Goal: Task Accomplishment & Management: Use online tool/utility

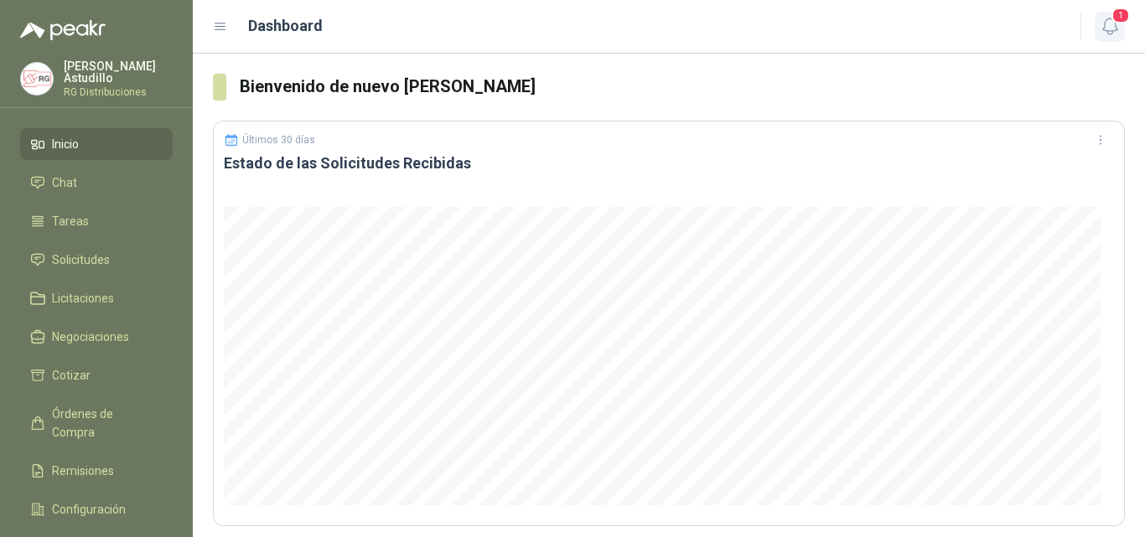
click at [1110, 27] on icon "button" at bounding box center [1110, 26] width 21 height 21
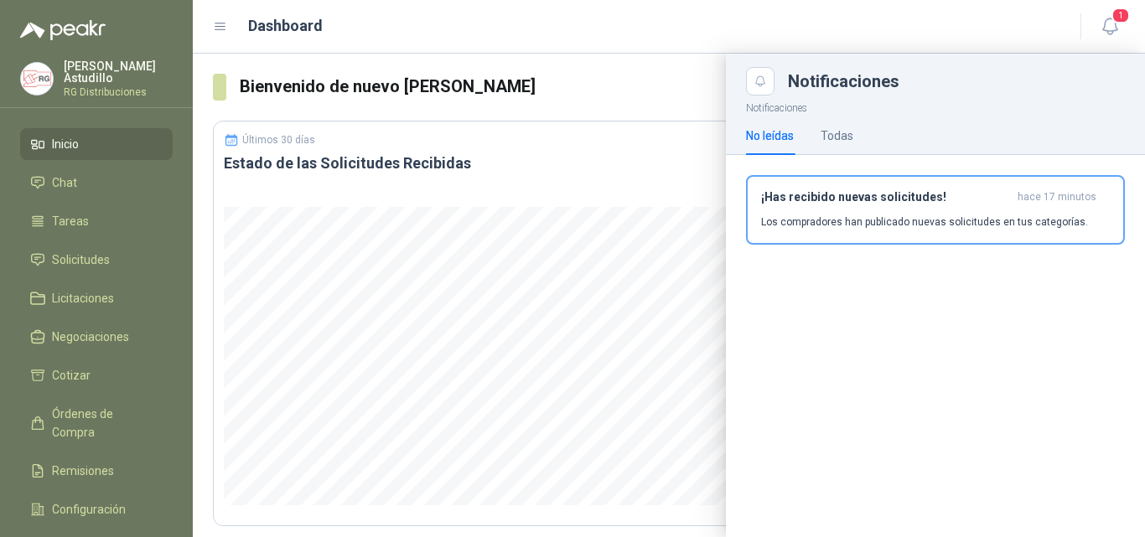
click at [873, 204] on h3 "¡Has recibido nuevas solicitudes!" at bounding box center [886, 197] width 250 height 14
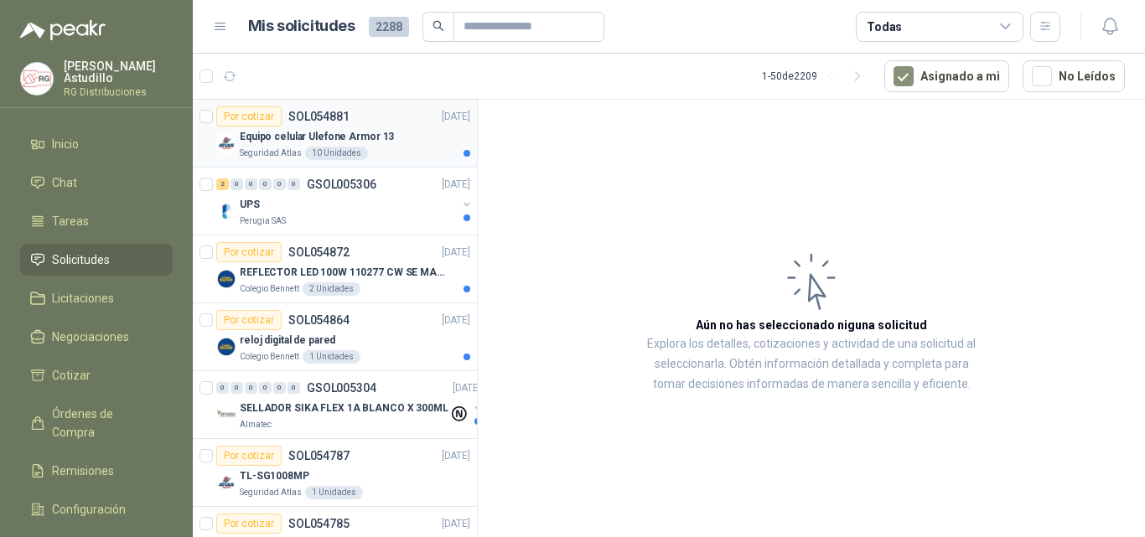
click at [384, 130] on div "Equipo celular Ulefone Armor 13" at bounding box center [355, 137] width 231 height 20
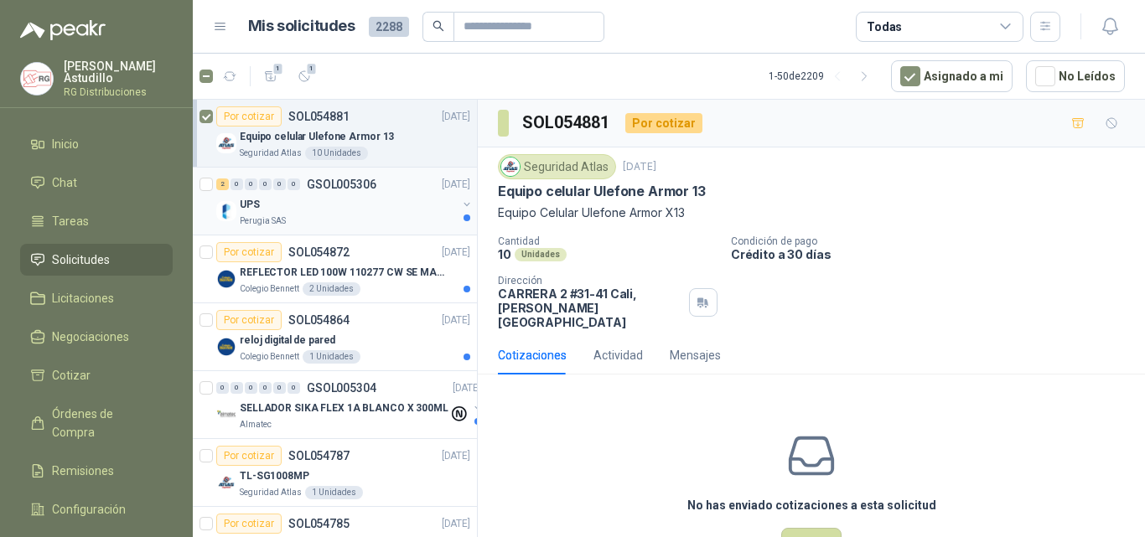
click at [334, 202] on div "UPS" at bounding box center [348, 204] width 217 height 20
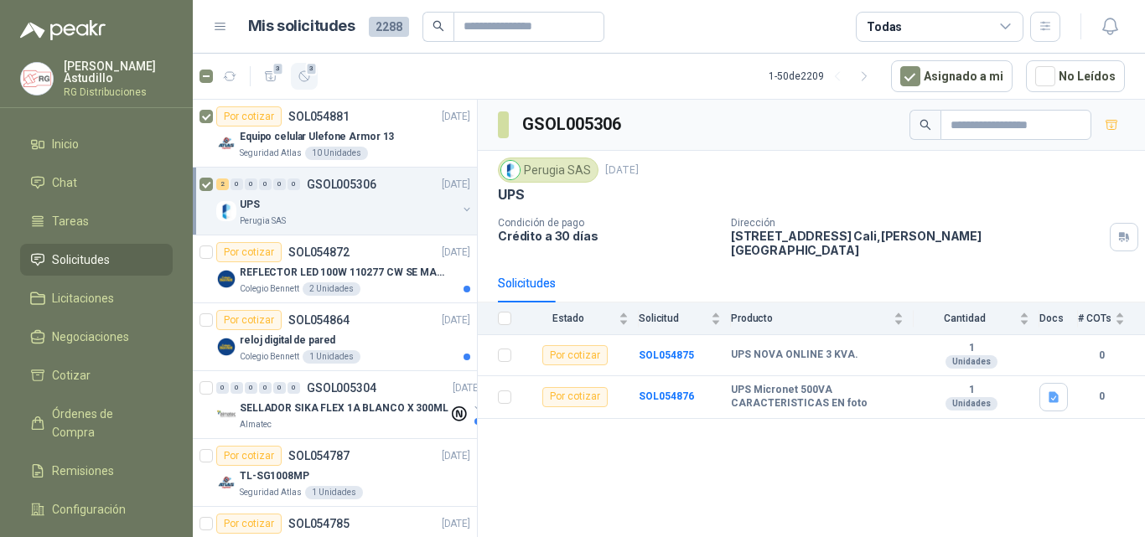
click at [303, 78] on icon "button" at bounding box center [305, 77] width 14 height 14
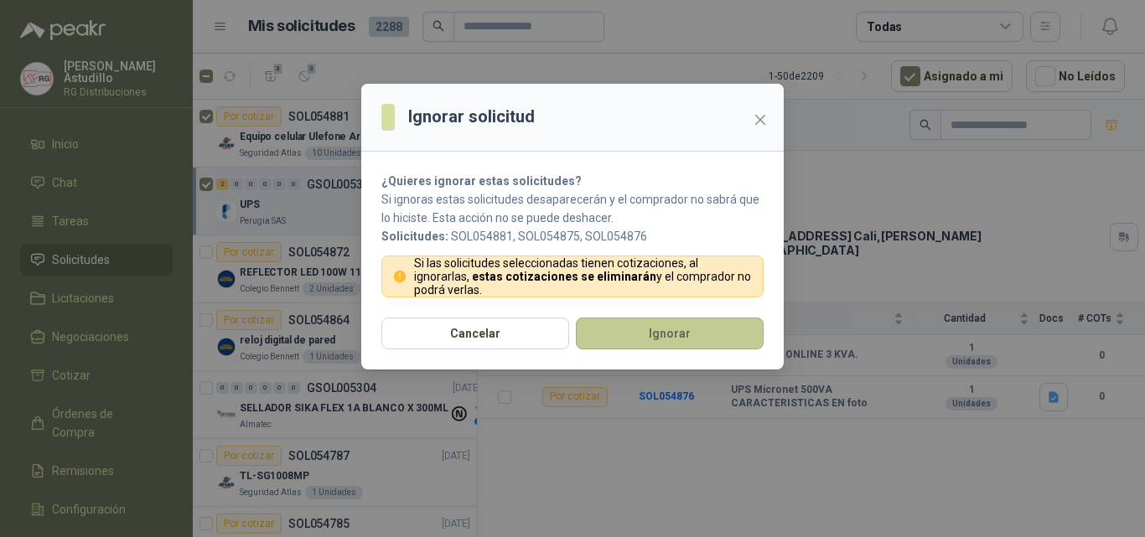
click at [595, 334] on button "Ignorar" at bounding box center [670, 334] width 188 height 32
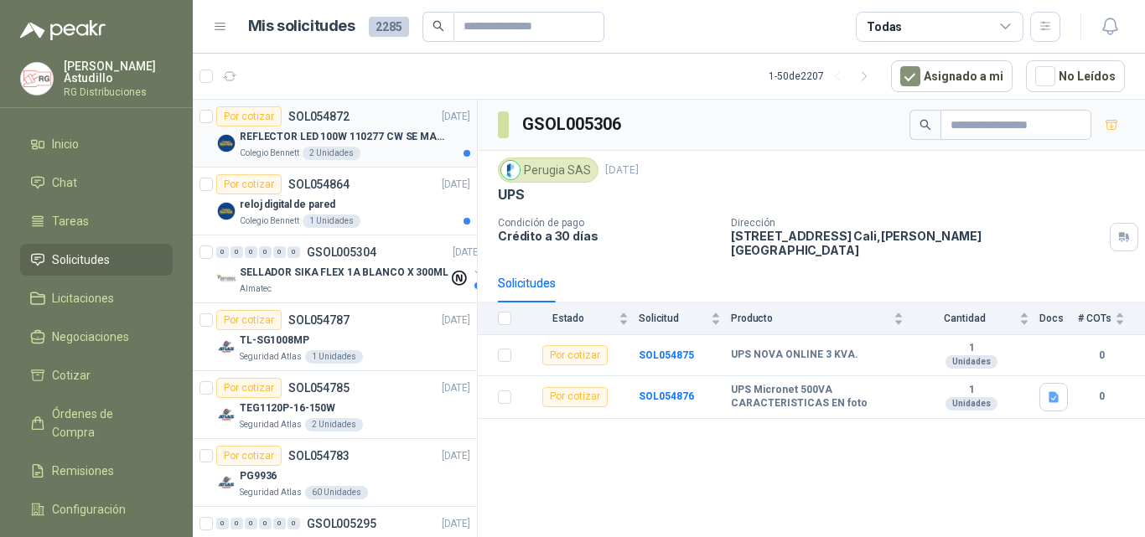
click at [374, 142] on p "REFLECTOR LED 100W 110277 CW SE MARCA: PILA BY PHILIPS" at bounding box center [344, 137] width 209 height 16
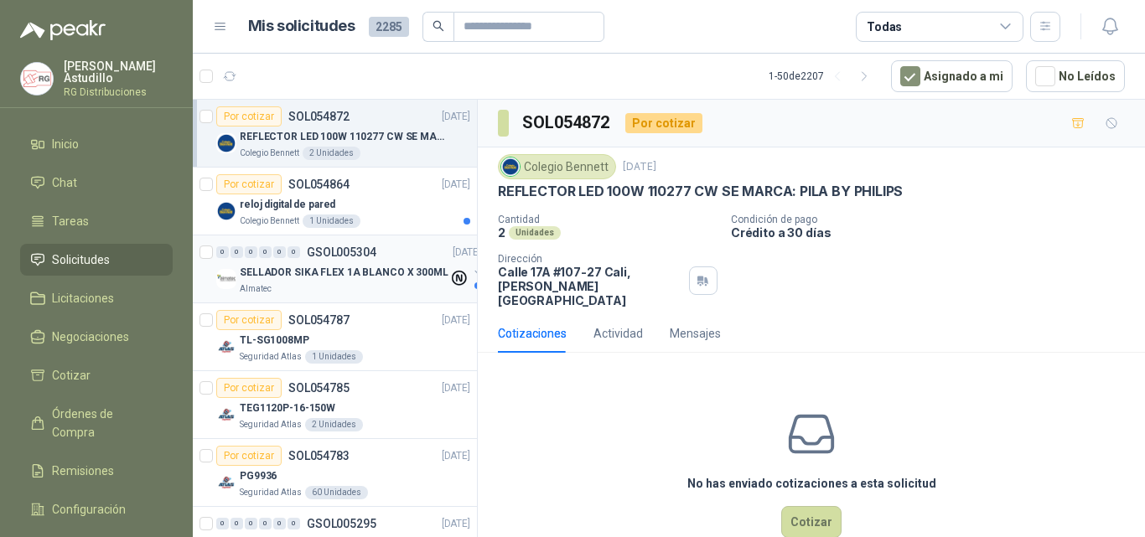
click at [378, 277] on p "SELLADOR SIKA FLEX 1A BLANCO X 300ML" at bounding box center [344, 273] width 209 height 16
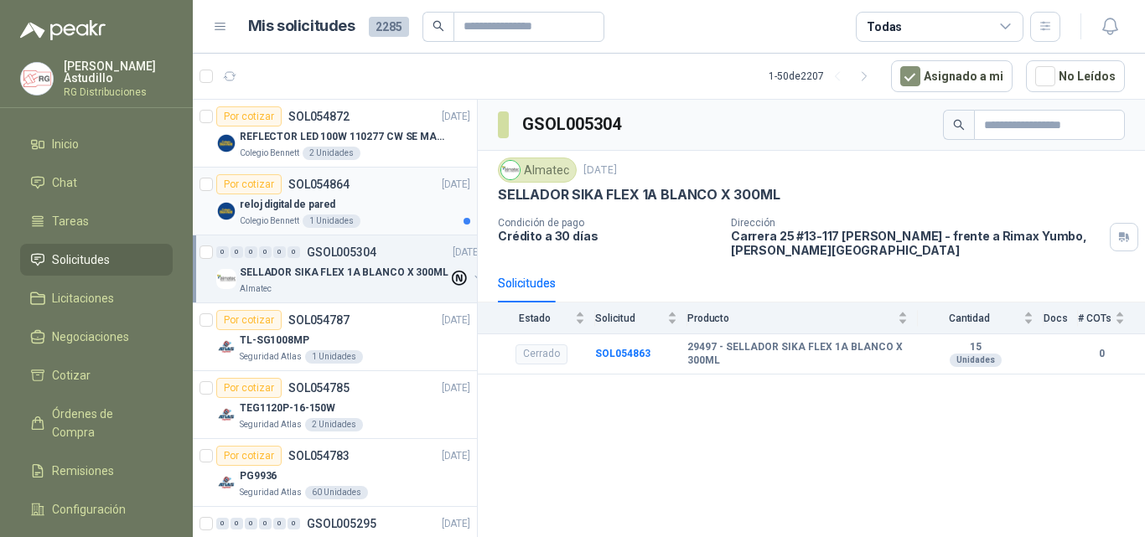
click at [402, 207] on div "reloj digital de pared" at bounding box center [355, 204] width 231 height 20
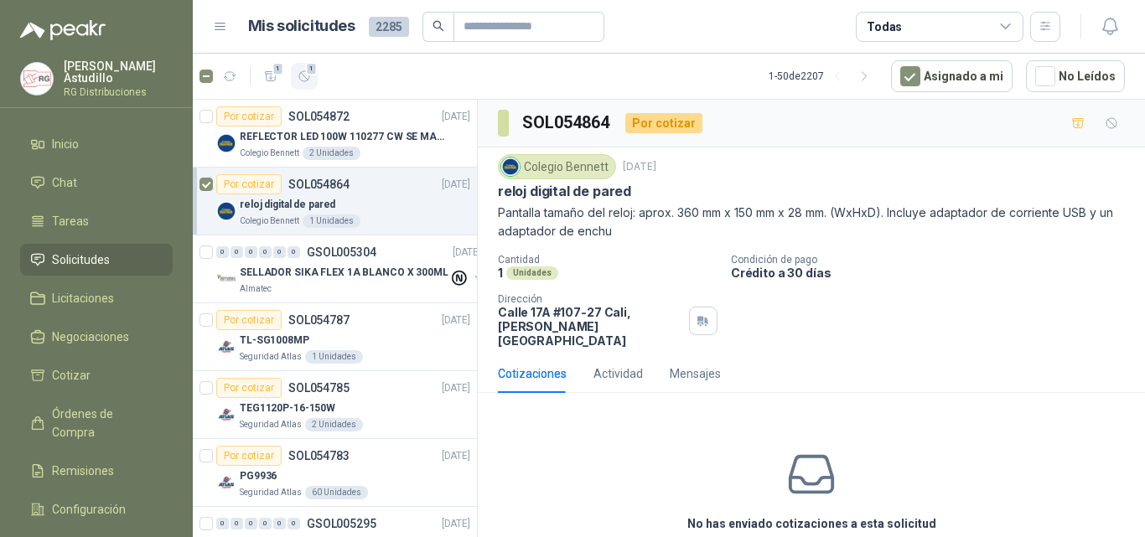
click at [311, 80] on icon "button" at bounding box center [305, 77] width 14 height 14
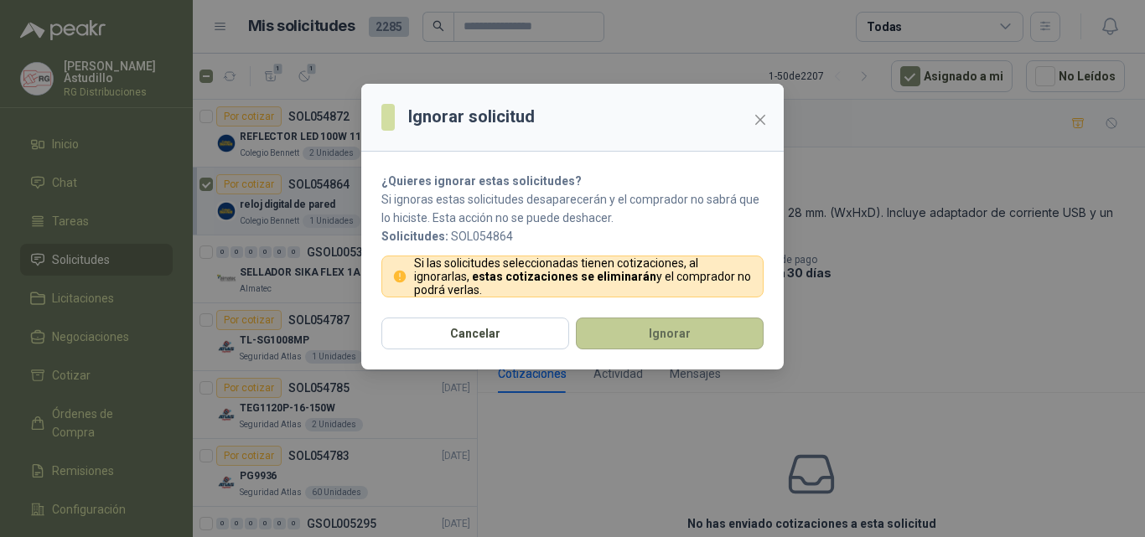
click at [619, 339] on button "Ignorar" at bounding box center [670, 334] width 188 height 32
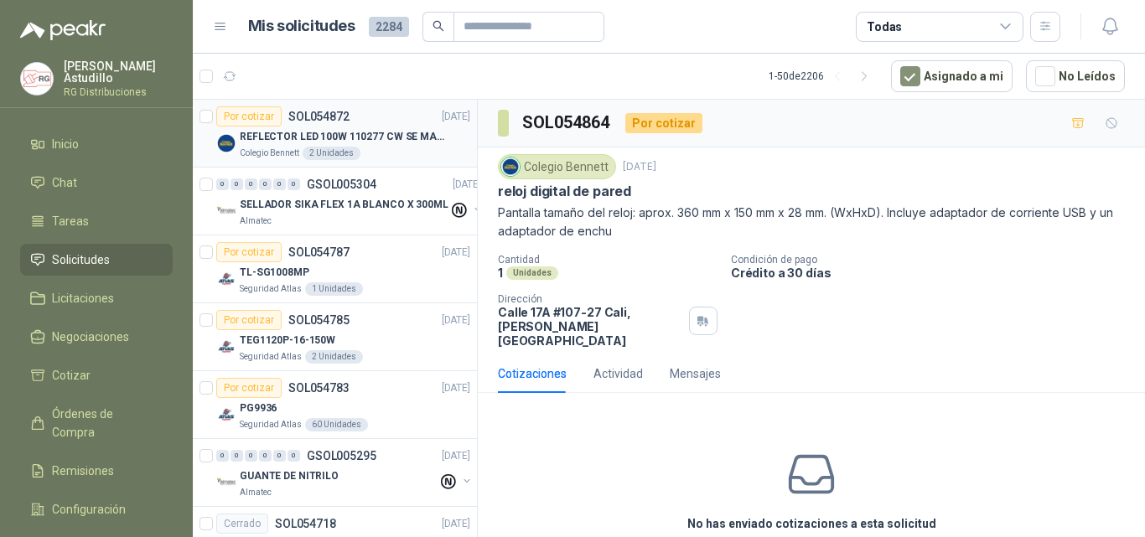
click at [419, 143] on p "REFLECTOR LED 100W 110277 CW SE MARCA: PILA BY PHILIPS" at bounding box center [344, 137] width 209 height 16
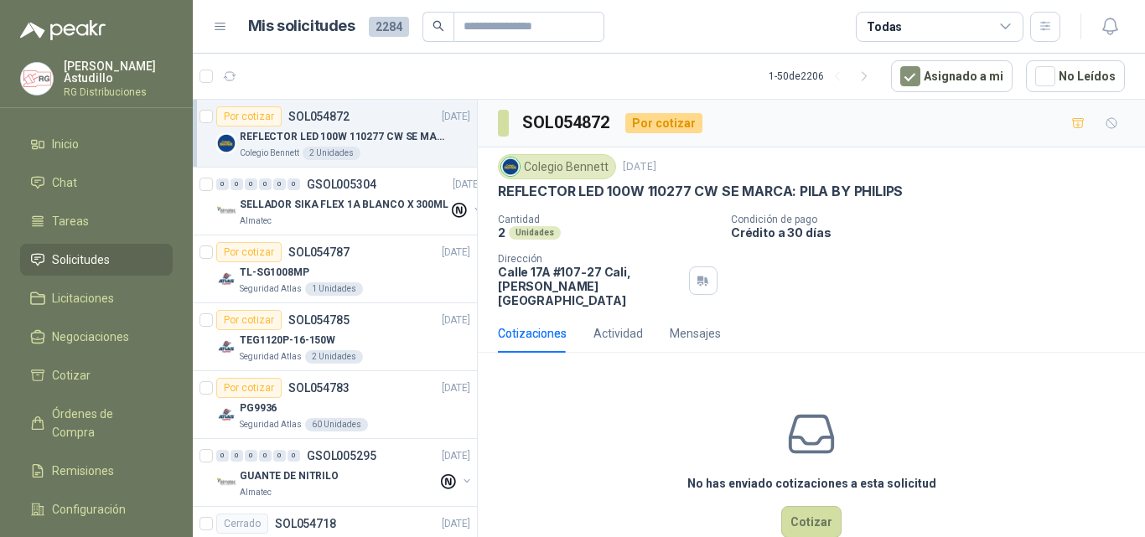
click at [918, 264] on div "Cantidad 2 Unidades Condición de pago Crédito a 30 días Dirección [STREET_ADDRE…" at bounding box center [811, 261] width 627 height 94
click at [827, 201] on div "Colegio [PERSON_NAME] [DATE] REFLECTOR LED 100W 110277 CW SE MARCA: PILA BY PHI…" at bounding box center [811, 230] width 627 height 153
click at [826, 194] on p "REFLECTOR LED 100W 110277 CW SE MARCA: PILA BY PHILIPS" at bounding box center [700, 192] width 405 height 18
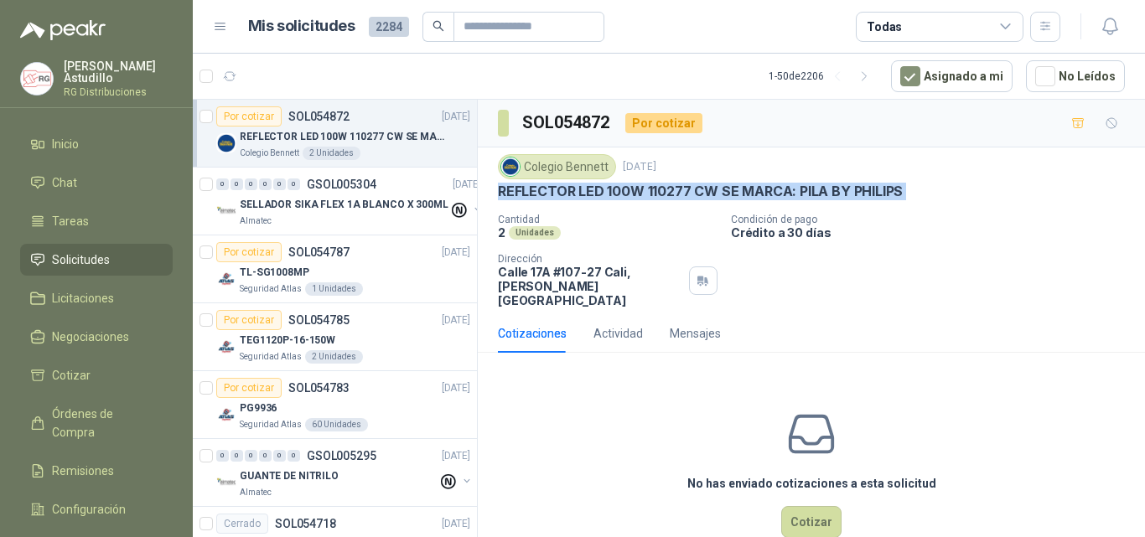
click at [826, 194] on p "REFLECTOR LED 100W 110277 CW SE MARCA: PILA BY PHILIPS" at bounding box center [700, 192] width 405 height 18
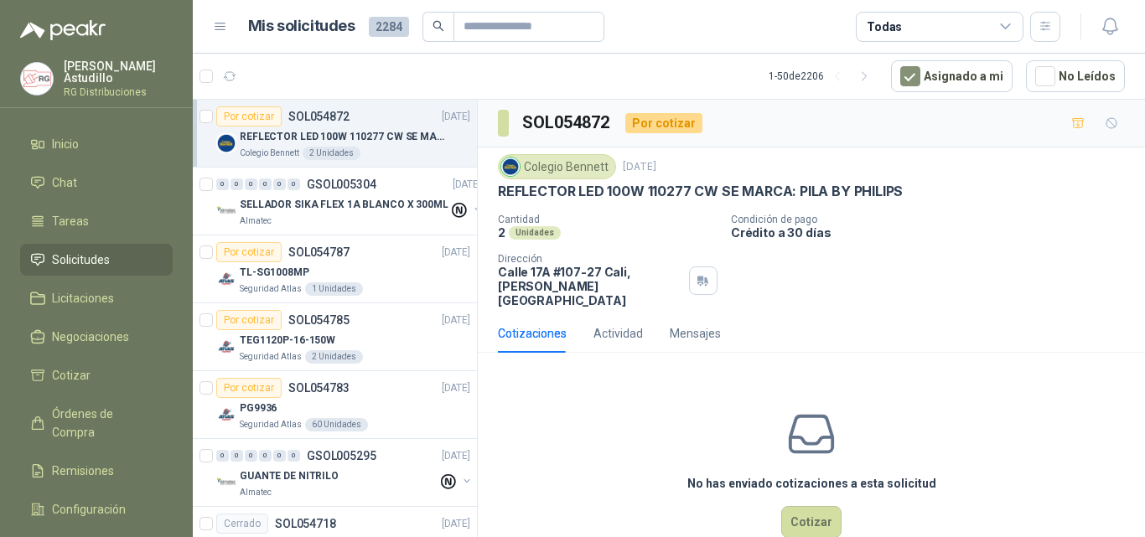
click at [867, 272] on div "Cantidad 2 Unidades Condición de pago Crédito a 30 días Dirección [STREET_ADDRE…" at bounding box center [811, 261] width 627 height 94
click at [813, 508] on button "Cotizar" at bounding box center [811, 522] width 60 height 32
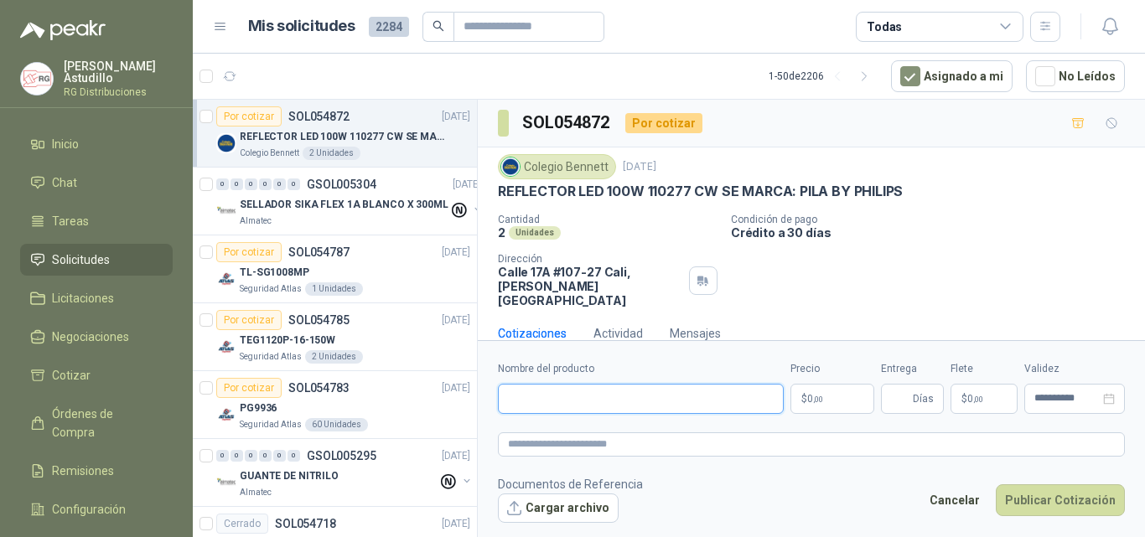
click at [595, 406] on input "Nombre del producto" at bounding box center [641, 399] width 286 height 30
paste input "**********"
type input "**********"
click at [821, 394] on body "[PERSON_NAME] RG Distribuciones Inicio Chat Tareas Solicitudes Licitaciones Neg…" at bounding box center [572, 268] width 1145 height 537
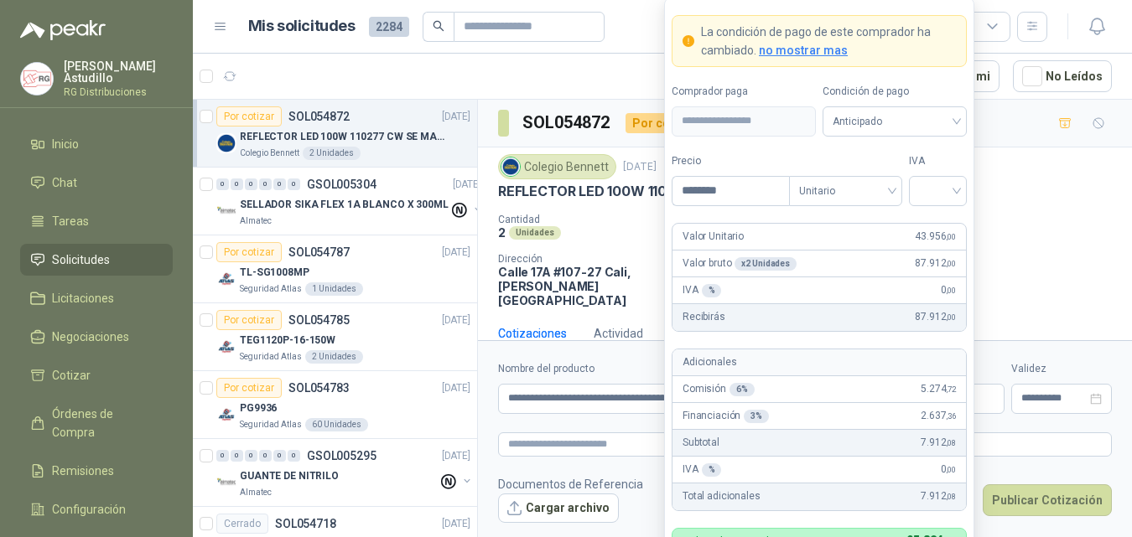
type input "********"
click at [939, 193] on input "search" at bounding box center [938, 189] width 38 height 25
click at [941, 227] on div "19%" at bounding box center [937, 225] width 31 height 18
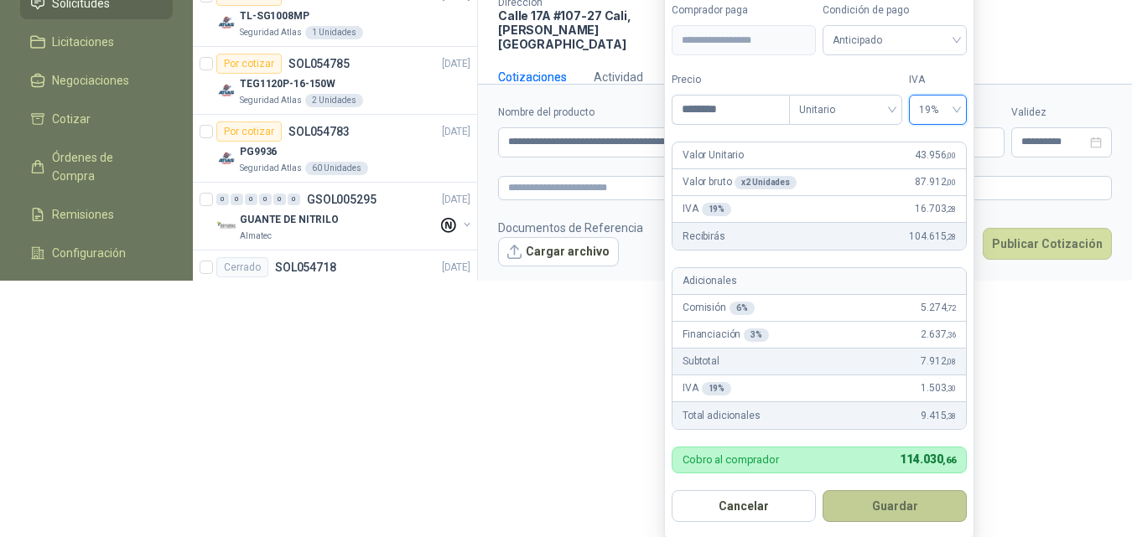
scroll to position [260, 0]
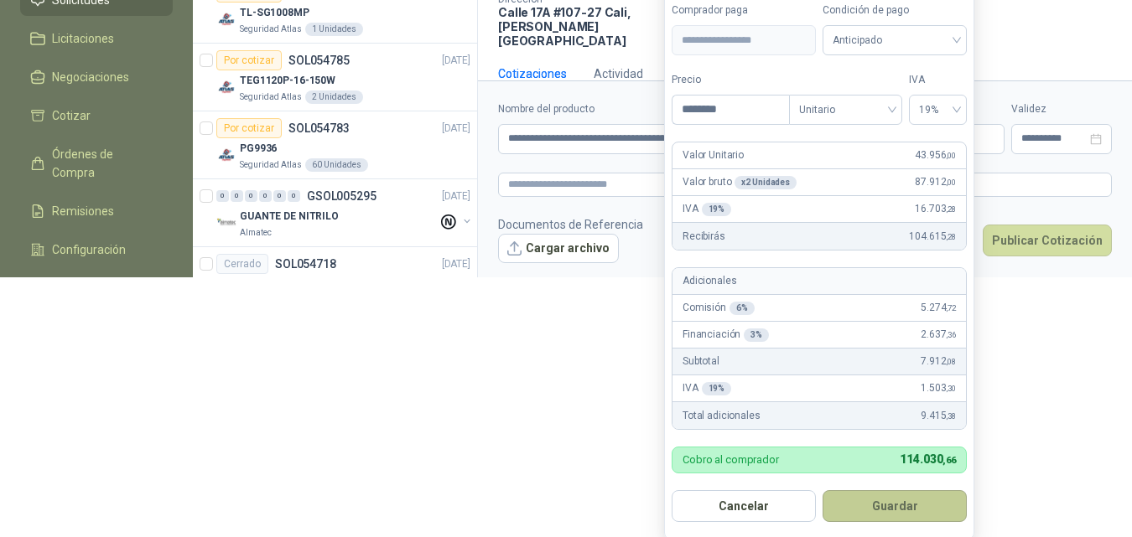
click at [919, 509] on button "Guardar" at bounding box center [894, 506] width 144 height 32
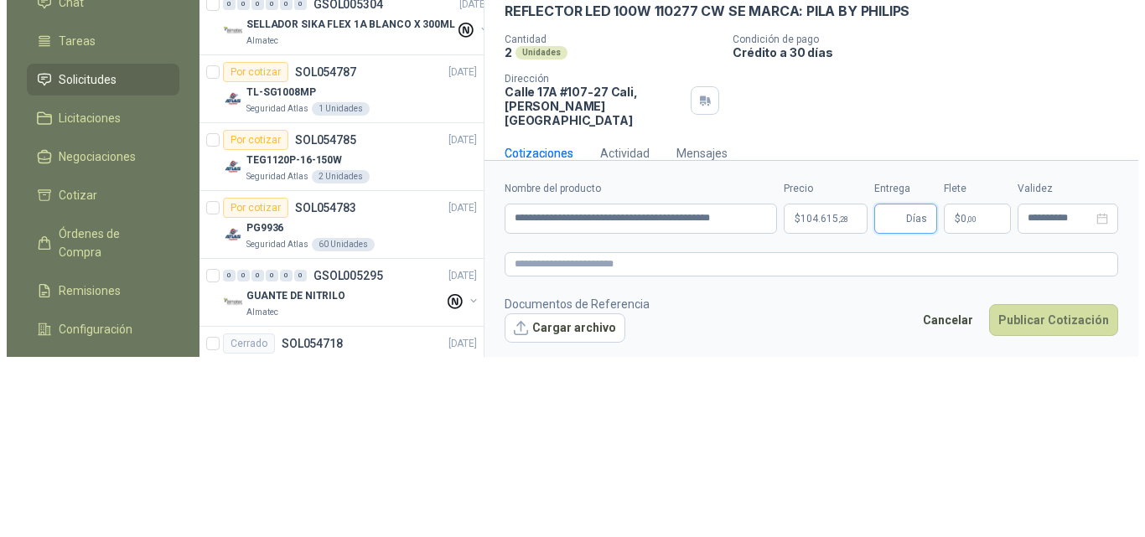
scroll to position [0, 0]
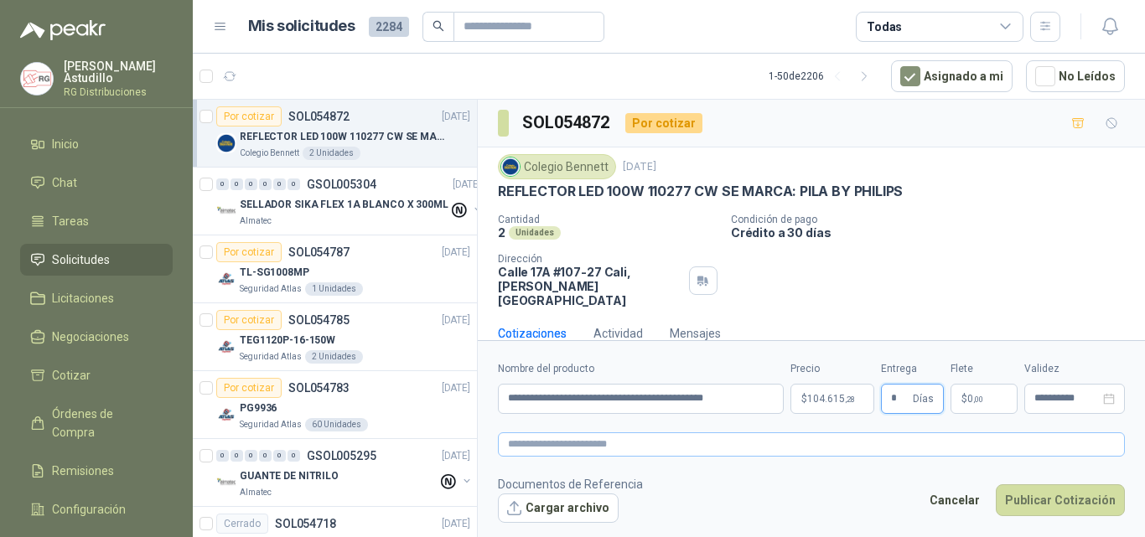
type input "*"
click at [578, 448] on textarea at bounding box center [811, 445] width 627 height 24
click at [760, 396] on input "**********" at bounding box center [641, 399] width 286 height 30
drag, startPoint x: 610, startPoint y: 396, endPoint x: 776, endPoint y: 402, distance: 166.1
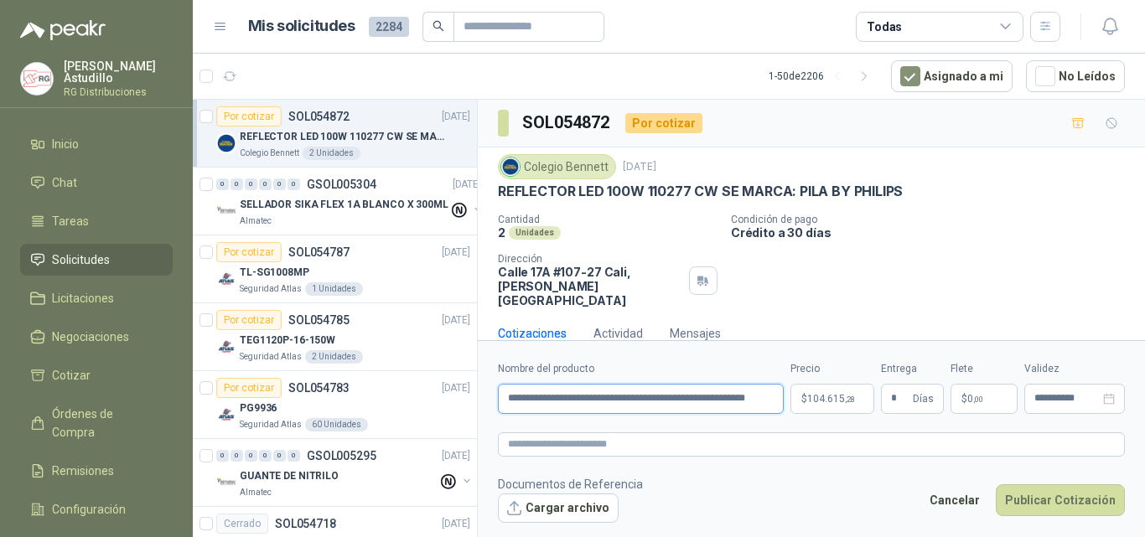
click at [776, 402] on input "**********" at bounding box center [641, 399] width 286 height 30
paste input "**********"
type input "**********"
click at [625, 448] on textarea at bounding box center [811, 445] width 627 height 24
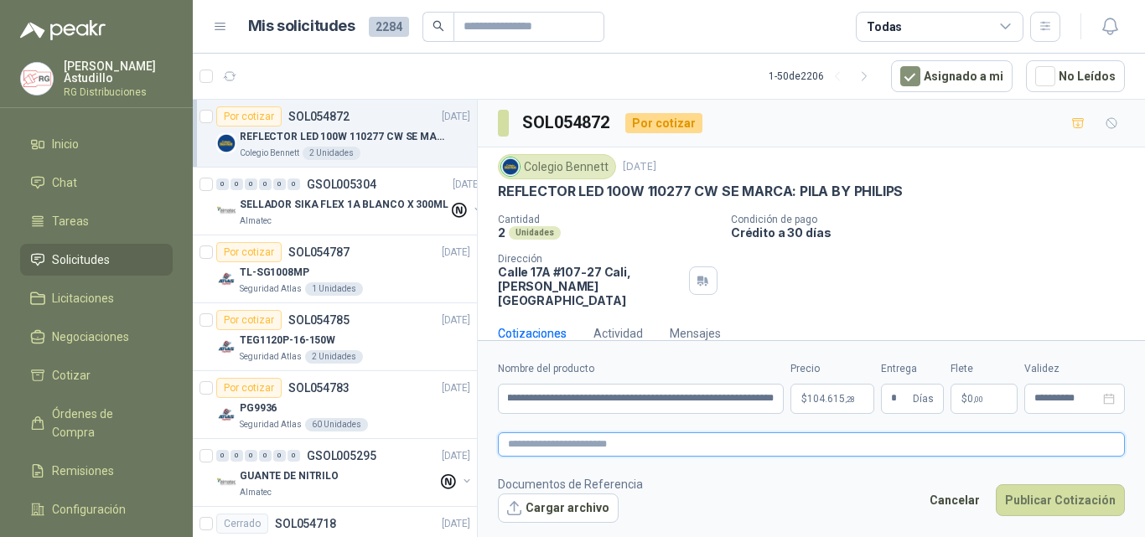
scroll to position [0, 0]
click at [1051, 509] on button "Publicar Cotización" at bounding box center [1060, 501] width 129 height 32
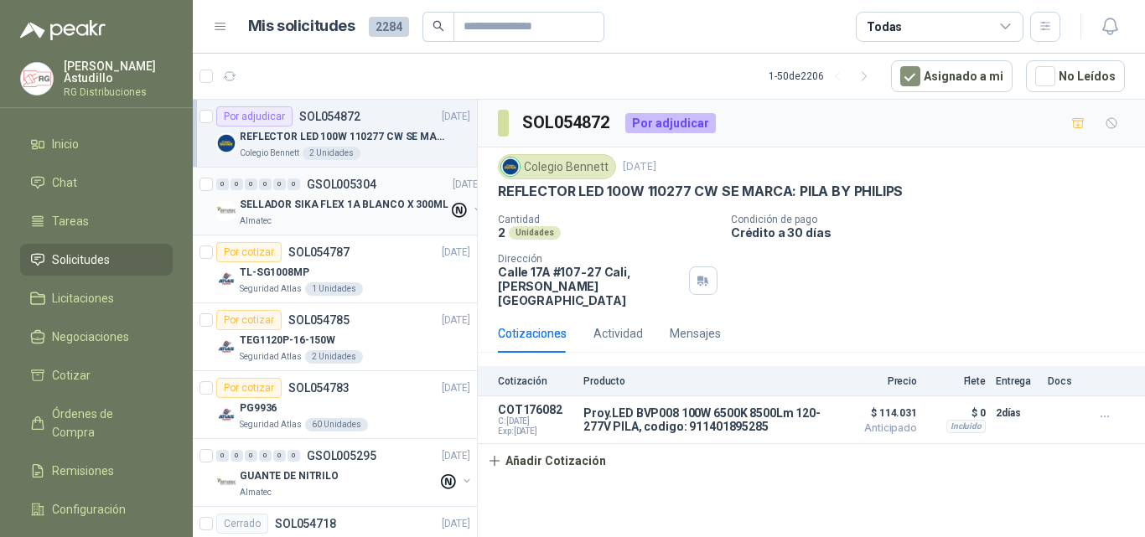
click at [355, 224] on div "Almatec" at bounding box center [344, 221] width 209 height 13
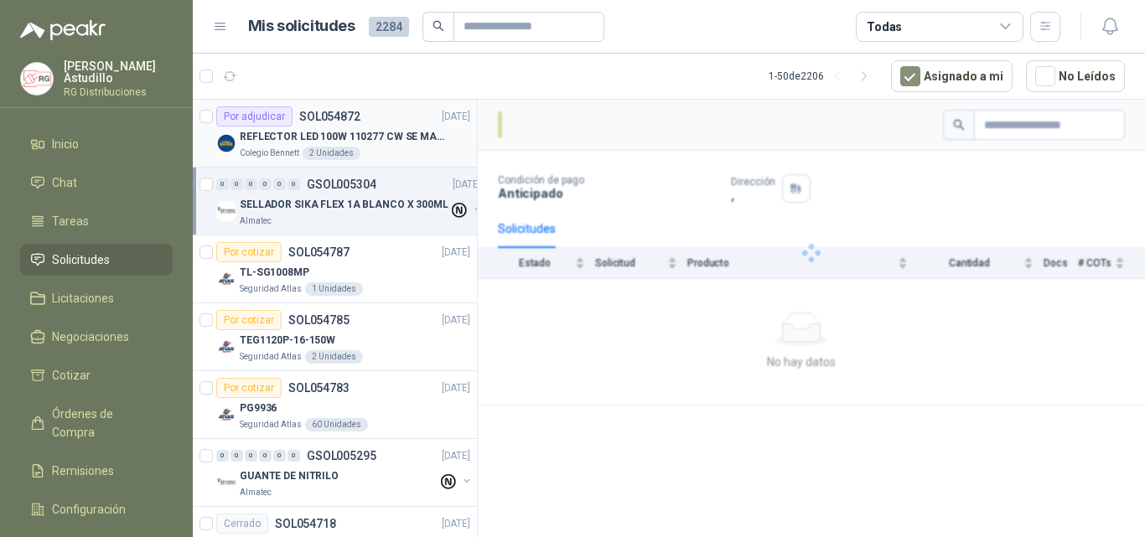
click at [357, 138] on p "REFLECTOR LED 100W 110277 CW SE MARCA: PILA BY PHILIPS" at bounding box center [344, 137] width 209 height 16
